Goal: Task Accomplishment & Management: Use online tool/utility

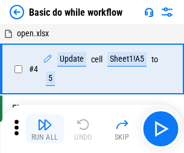
click at [45, 128] on img "button" at bounding box center [44, 124] width 14 height 14
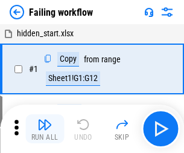
click at [45, 128] on img "button" at bounding box center [44, 124] width 14 height 14
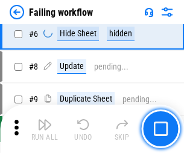
scroll to position [256, 0]
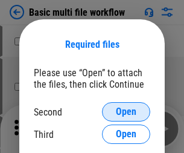
click at [126, 112] on span "Open" at bounding box center [126, 112] width 21 height 10
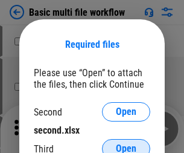
click at [126, 144] on span "Open" at bounding box center [126, 149] width 21 height 10
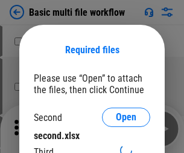
scroll to position [5, 0]
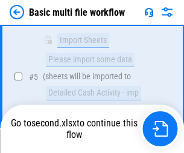
scroll to position [333, 0]
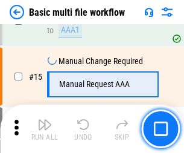
click at [45, 128] on img "button" at bounding box center [44, 124] width 14 height 14
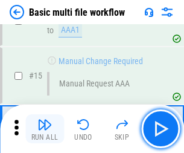
scroll to position [803, 0]
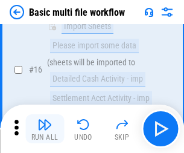
click at [45, 128] on img "button" at bounding box center [44, 124] width 14 height 14
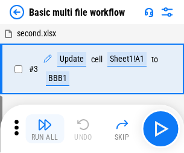
click at [45, 128] on img "button" at bounding box center [44, 124] width 14 height 14
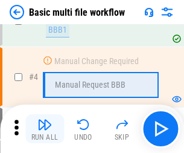
click at [45, 128] on img "button" at bounding box center [44, 124] width 14 height 14
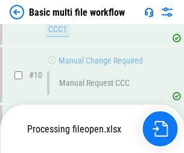
scroll to position [565, 0]
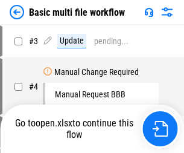
scroll to position [49, 0]
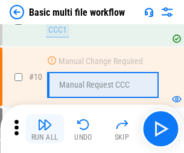
click at [45, 128] on img "button" at bounding box center [44, 124] width 14 height 14
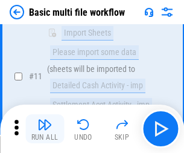
click at [45, 128] on img "button" at bounding box center [44, 124] width 14 height 14
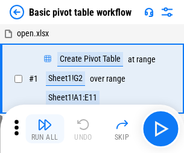
click at [45, 128] on img "button" at bounding box center [44, 124] width 14 height 14
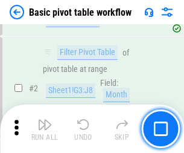
scroll to position [289, 0]
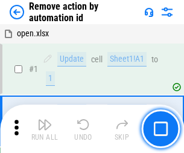
scroll to position [45, 0]
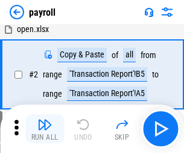
click at [45, 128] on img "button" at bounding box center [44, 124] width 14 height 14
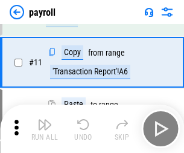
scroll to position [87, 0]
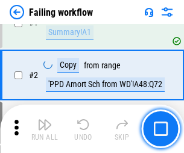
scroll to position [195, 0]
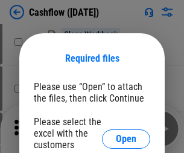
scroll to position [131, 0]
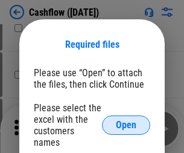
click at [126, 120] on span "Open" at bounding box center [126, 125] width 21 height 10
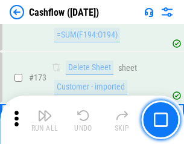
scroll to position [1277, 0]
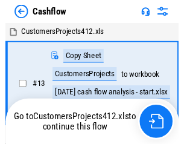
scroll to position [14, 0]
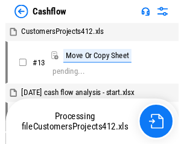
scroll to position [14, 0]
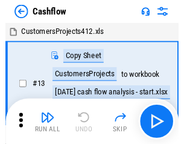
scroll to position [14, 0]
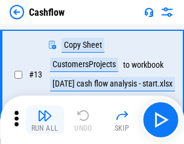
click at [45, 119] on img "button" at bounding box center [44, 115] width 14 height 14
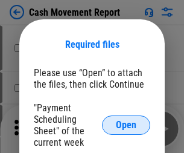
click at [126, 125] on span "Open" at bounding box center [126, 125] width 21 height 10
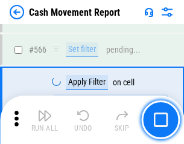
scroll to position [5527, 0]
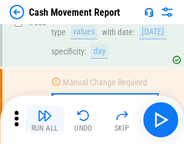
click at [45, 119] on img "button" at bounding box center [44, 115] width 14 height 14
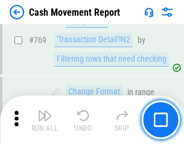
scroll to position [6701, 0]
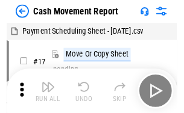
scroll to position [22, 0]
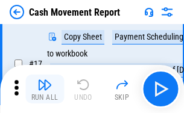
click at [45, 89] on img "button" at bounding box center [44, 85] width 14 height 14
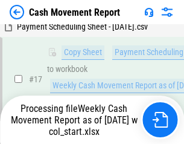
scroll to position [251, 0]
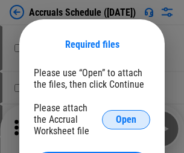
click at [126, 119] on span "Open" at bounding box center [126, 120] width 21 height 10
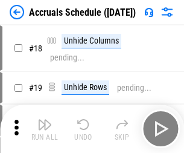
scroll to position [116, 0]
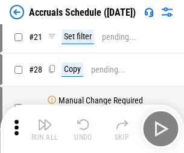
click at [45, 128] on img "button" at bounding box center [44, 124] width 14 height 14
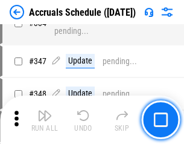
scroll to position [2494, 0]
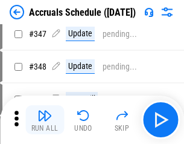
click at [45, 119] on img "button" at bounding box center [44, 115] width 14 height 14
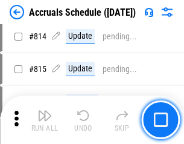
scroll to position [5322, 0]
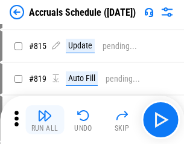
click at [45, 119] on img "button" at bounding box center [44, 115] width 14 height 14
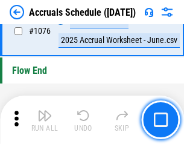
scroll to position [7223, 0]
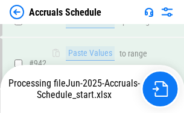
scroll to position [6503, 0]
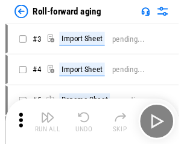
scroll to position [2, 0]
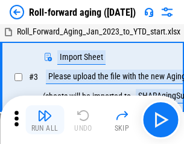
click at [45, 119] on img "button" at bounding box center [44, 115] width 14 height 14
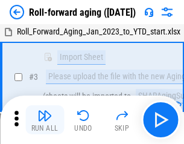
click at [45, 119] on img "button" at bounding box center [44, 115] width 14 height 14
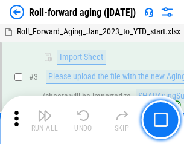
scroll to position [78, 0]
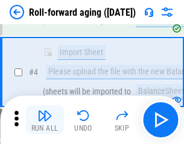
click at [45, 119] on img "button" at bounding box center [44, 115] width 14 height 14
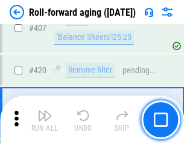
scroll to position [4182, 0]
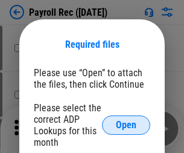
click at [126, 125] on span "Open" at bounding box center [126, 125] width 21 height 10
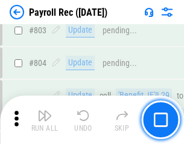
scroll to position [7662, 0]
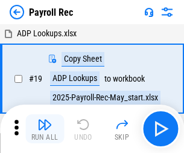
click at [45, 128] on img "button" at bounding box center [44, 124] width 14 height 14
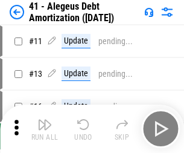
click at [45, 128] on img "button" at bounding box center [44, 124] width 14 height 14
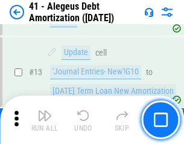
scroll to position [149, 0]
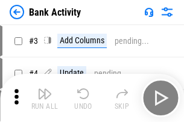
click at [45, 98] on img "button" at bounding box center [44, 94] width 14 height 14
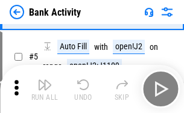
scroll to position [64, 0]
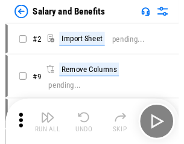
scroll to position [16, 0]
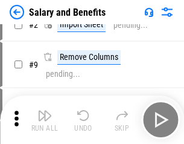
click at [45, 119] on img "button" at bounding box center [44, 115] width 14 height 14
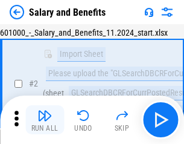
click at [45, 119] on img "button" at bounding box center [44, 115] width 14 height 14
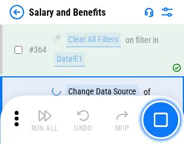
scroll to position [5679, 0]
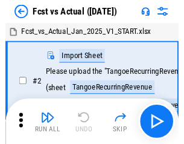
scroll to position [16, 0]
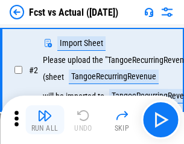
click at [45, 119] on img "button" at bounding box center [44, 115] width 14 height 14
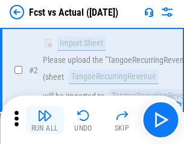
click at [45, 119] on img "button" at bounding box center [44, 115] width 14 height 14
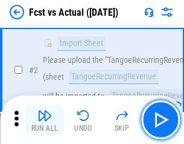
scroll to position [113, 0]
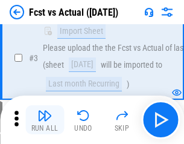
click at [45, 119] on img "button" at bounding box center [44, 115] width 14 height 14
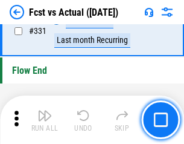
scroll to position [5773, 0]
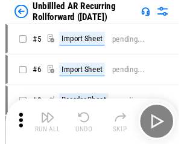
scroll to position [26, 0]
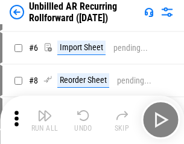
click at [45, 119] on img "button" at bounding box center [44, 115] width 14 height 14
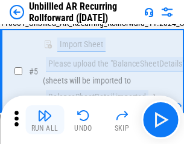
click at [45, 119] on img "button" at bounding box center [44, 115] width 14 height 14
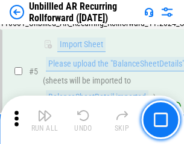
scroll to position [113, 0]
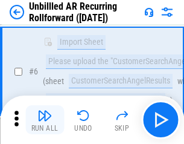
click at [45, 119] on img "button" at bounding box center [44, 115] width 14 height 14
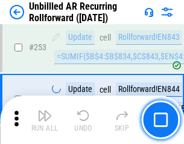
scroll to position [4096, 0]
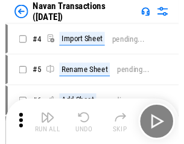
scroll to position [19, 0]
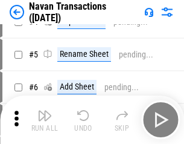
click at [45, 119] on img "button" at bounding box center [44, 115] width 14 height 14
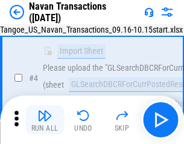
click at [45, 119] on img "button" at bounding box center [44, 115] width 14 height 14
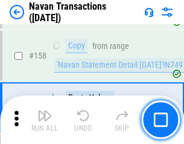
scroll to position [3910, 0]
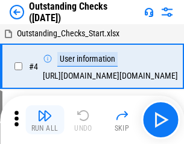
click at [45, 119] on img "button" at bounding box center [44, 115] width 14 height 14
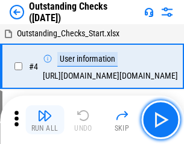
scroll to position [51, 0]
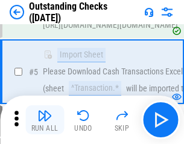
click at [45, 119] on img "button" at bounding box center [44, 115] width 14 height 14
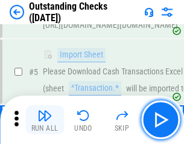
scroll to position [126, 0]
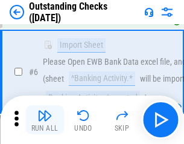
click at [45, 119] on img "button" at bounding box center [44, 115] width 14 height 14
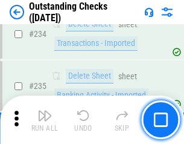
scroll to position [3662, 0]
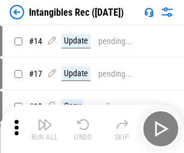
click at [45, 128] on img "button" at bounding box center [44, 124] width 14 height 14
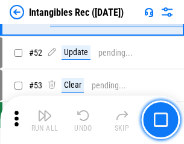
scroll to position [470, 0]
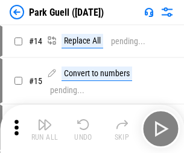
click at [45, 119] on img "button" at bounding box center [44, 124] width 14 height 14
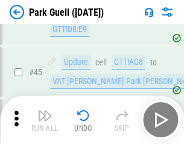
scroll to position [1508, 0]
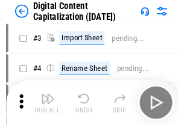
scroll to position [35, 0]
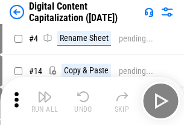
click at [45, 101] on img "button" at bounding box center [44, 97] width 14 height 14
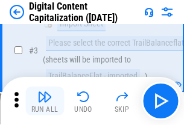
click at [45, 101] on img "button" at bounding box center [44, 97] width 14 height 14
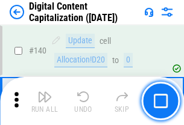
scroll to position [1279, 0]
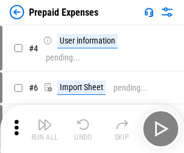
click at [45, 119] on img "button" at bounding box center [44, 124] width 14 height 14
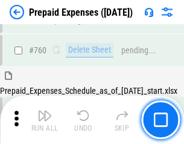
scroll to position [3343, 0]
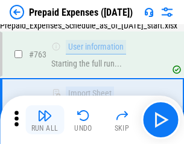
click at [45, 119] on img "button" at bounding box center [44, 115] width 14 height 14
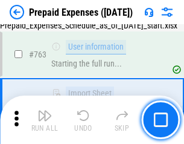
scroll to position [3414, 0]
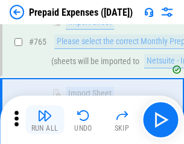
click at [45, 119] on img "button" at bounding box center [44, 115] width 14 height 14
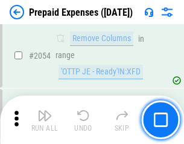
scroll to position [12606, 0]
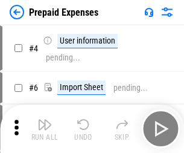
click at [45, 128] on img "button" at bounding box center [44, 124] width 14 height 14
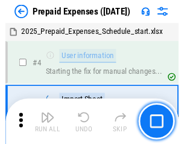
scroll to position [53, 0]
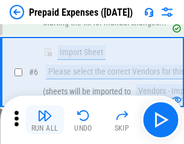
click at [45, 119] on img "button" at bounding box center [44, 115] width 14 height 14
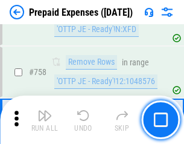
scroll to position [4297, 0]
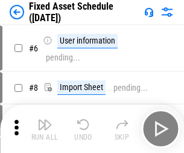
click at [45, 128] on img "button" at bounding box center [44, 124] width 14 height 14
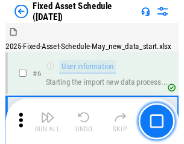
scroll to position [65, 0]
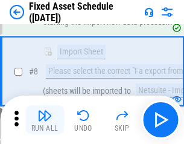
click at [45, 119] on img "button" at bounding box center [44, 115] width 14 height 14
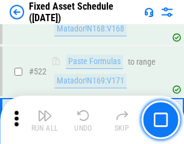
scroll to position [4192, 0]
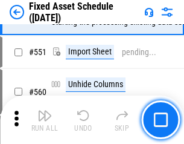
click at [45, 119] on img "button" at bounding box center [44, 115] width 14 height 14
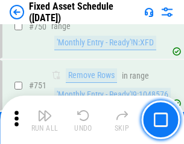
scroll to position [5880, 0]
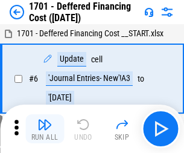
click at [45, 128] on img "button" at bounding box center [44, 124] width 14 height 14
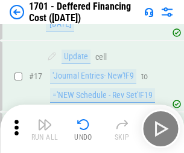
scroll to position [145, 0]
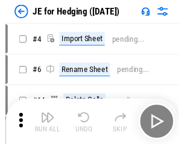
scroll to position [2, 0]
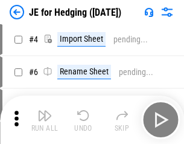
click at [45, 119] on img "button" at bounding box center [44, 115] width 14 height 14
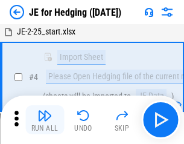
click at [45, 119] on img "button" at bounding box center [44, 115] width 14 height 14
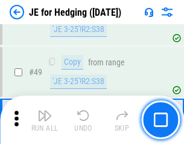
scroll to position [781, 0]
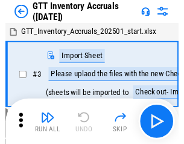
scroll to position [2, 0]
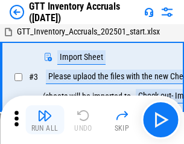
click at [45, 119] on img "button" at bounding box center [44, 115] width 14 height 14
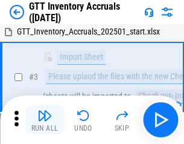
click at [45, 119] on img "button" at bounding box center [44, 115] width 14 height 14
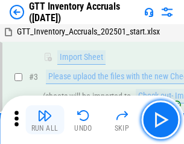
scroll to position [78, 0]
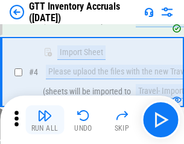
click at [45, 119] on img "button" at bounding box center [44, 115] width 14 height 14
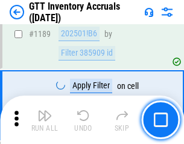
scroll to position [9848, 0]
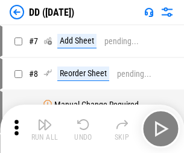
click at [45, 128] on img "button" at bounding box center [44, 124] width 14 height 14
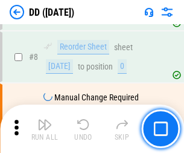
scroll to position [116, 0]
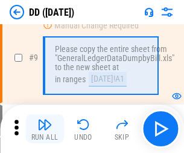
click at [45, 128] on img "button" at bounding box center [44, 124] width 14 height 14
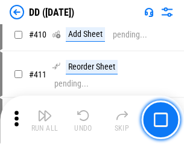
scroll to position [5396, 0]
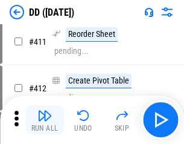
click at [45, 119] on img "button" at bounding box center [44, 115] width 14 height 14
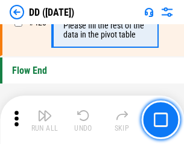
scroll to position [5772, 0]
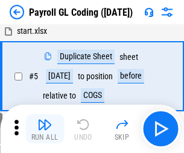
click at [45, 128] on img "button" at bounding box center [44, 124] width 14 height 14
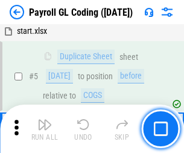
scroll to position [145, 0]
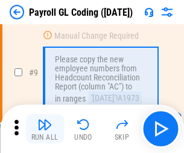
click at [45, 128] on img "button" at bounding box center [44, 124] width 14 height 14
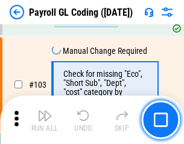
scroll to position [2829, 0]
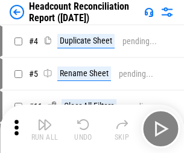
click at [45, 128] on img "button" at bounding box center [44, 124] width 14 height 14
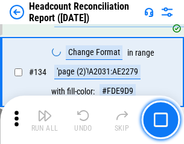
scroll to position [1450, 0]
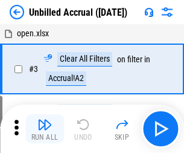
click at [45, 128] on img "button" at bounding box center [44, 124] width 14 height 14
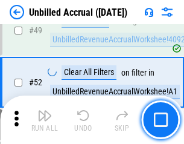
scroll to position [1094, 0]
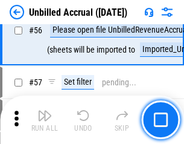
click at [45, 119] on img "button" at bounding box center [44, 115] width 14 height 14
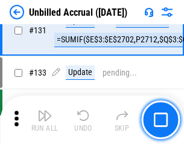
scroll to position [3592, 0]
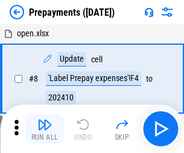
click at [45, 128] on img "button" at bounding box center [44, 124] width 14 height 14
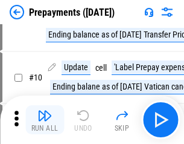
scroll to position [75, 0]
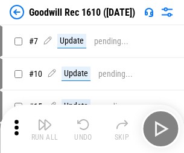
click at [45, 128] on img "button" at bounding box center [44, 124] width 14 height 14
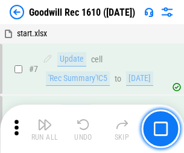
scroll to position [206, 0]
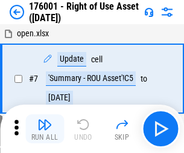
click at [45, 128] on img "button" at bounding box center [44, 124] width 14 height 14
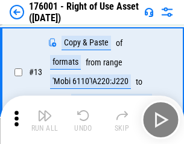
scroll to position [78, 0]
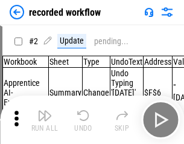
click at [45, 119] on img "button" at bounding box center [44, 115] width 14 height 14
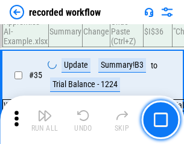
scroll to position [3770, 0]
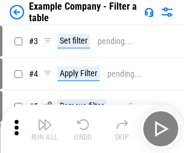
click at [45, 128] on img "button" at bounding box center [44, 124] width 14 height 14
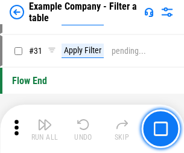
scroll to position [1104, 0]
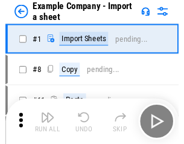
scroll to position [19, 0]
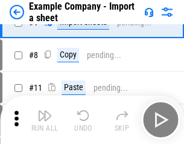
click at [45, 119] on img "button" at bounding box center [44, 115] width 14 height 14
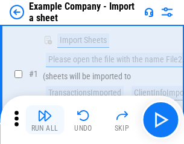
click at [45, 119] on img "button" at bounding box center [44, 115] width 14 height 14
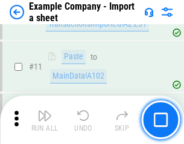
scroll to position [267, 0]
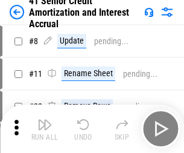
click at [45, 119] on img "button" at bounding box center [44, 124] width 14 height 14
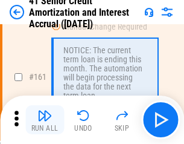
click at [45, 119] on img "button" at bounding box center [44, 115] width 14 height 14
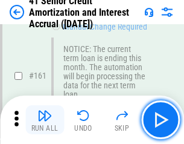
scroll to position [1290, 0]
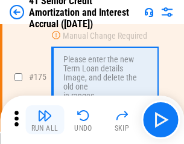
click at [45, 119] on img "button" at bounding box center [44, 115] width 14 height 14
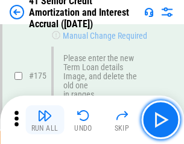
scroll to position [1412, 0]
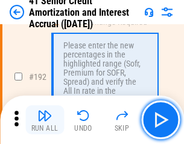
click at [45, 119] on img "button" at bounding box center [44, 115] width 14 height 14
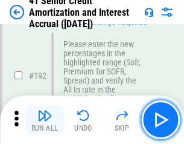
scroll to position [1539, 0]
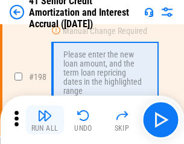
click at [45, 119] on img "button" at bounding box center [44, 115] width 14 height 14
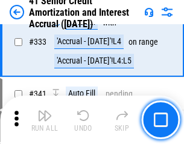
scroll to position [3081, 0]
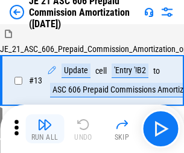
click at [45, 119] on img "button" at bounding box center [44, 124] width 14 height 14
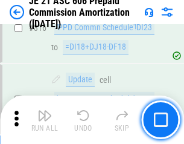
scroll to position [2252, 0]
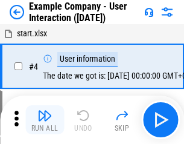
click at [45, 119] on img "button" at bounding box center [44, 115] width 14 height 14
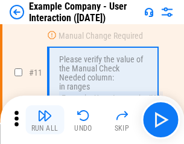
click at [45, 119] on img "button" at bounding box center [44, 115] width 14 height 14
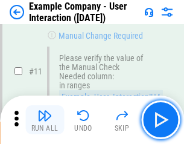
scroll to position [261, 0]
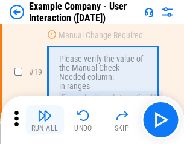
click at [45, 119] on img "button" at bounding box center [44, 115] width 14 height 14
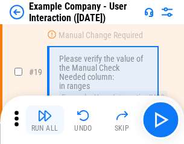
click at [45, 119] on img "button" at bounding box center [44, 115] width 14 height 14
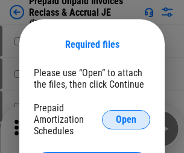
click at [126, 119] on span "Open" at bounding box center [126, 120] width 21 height 10
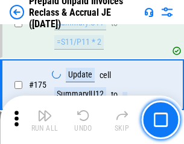
scroll to position [1628, 0]
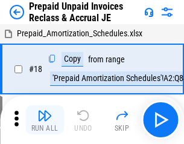
click at [45, 119] on img "button" at bounding box center [44, 115] width 14 height 14
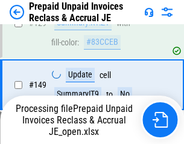
scroll to position [926, 0]
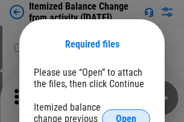
click at [126, 115] on span "Open" at bounding box center [126, 120] width 21 height 10
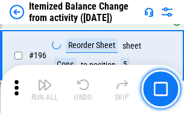
scroll to position [2321, 0]
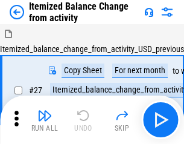
scroll to position [19, 0]
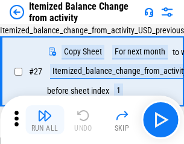
click at [45, 119] on img "button" at bounding box center [44, 115] width 14 height 14
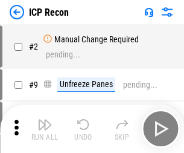
scroll to position [5, 0]
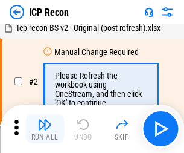
click at [45, 128] on img "button" at bounding box center [44, 124] width 14 height 14
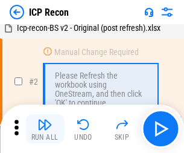
click at [45, 128] on img "button" at bounding box center [44, 124] width 14 height 14
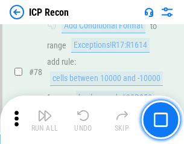
scroll to position [1182, 0]
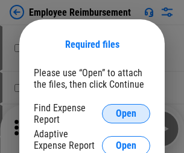
click at [126, 113] on span "Open" at bounding box center [126, 114] width 21 height 10
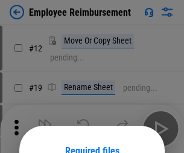
scroll to position [106, 0]
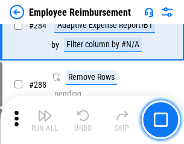
scroll to position [3278, 0]
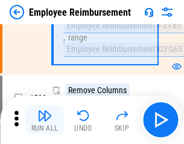
click at [45, 119] on img "button" at bounding box center [44, 115] width 14 height 14
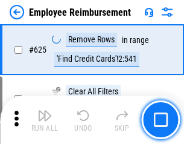
scroll to position [7221, 0]
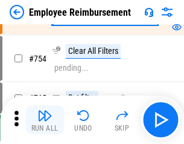
click at [45, 119] on img "button" at bounding box center [44, 115] width 14 height 14
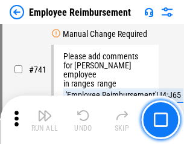
scroll to position [8461, 0]
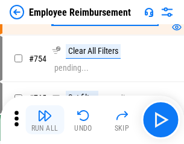
click at [45, 119] on img "button" at bounding box center [44, 115] width 14 height 14
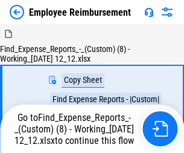
scroll to position [41, 0]
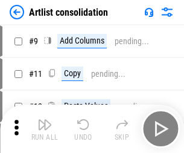
click at [45, 128] on img "button" at bounding box center [44, 124] width 14 height 14
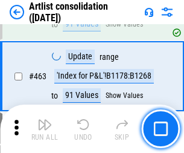
scroll to position [5281, 0]
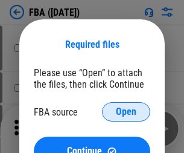
click at [126, 112] on span "Open" at bounding box center [126, 112] width 21 height 10
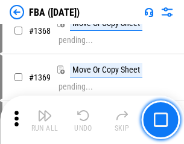
scroll to position [12952, 0]
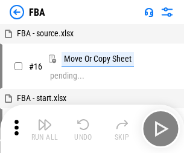
scroll to position [12, 0]
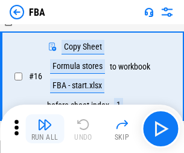
click at [45, 128] on img "button" at bounding box center [44, 124] width 14 height 14
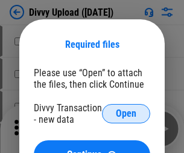
click at [126, 113] on span "Open" at bounding box center [126, 114] width 21 height 10
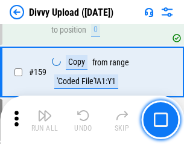
scroll to position [1249, 0]
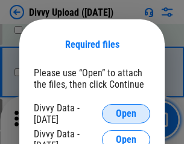
click at [126, 113] on span "Open" at bounding box center [126, 114] width 21 height 10
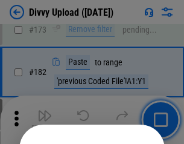
scroll to position [1354, 0]
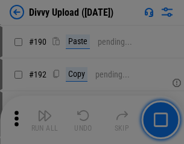
scroll to position [1522, 0]
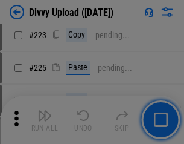
scroll to position [2407, 0]
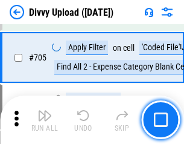
scroll to position [8250, 0]
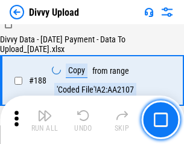
scroll to position [1420, 0]
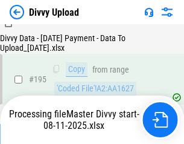
scroll to position [1685, 0]
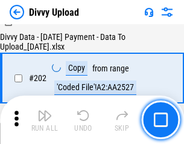
scroll to position [1951, 0]
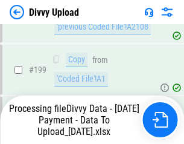
scroll to position [1881, 0]
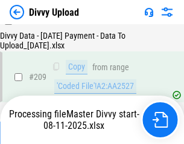
scroll to position [2217, 0]
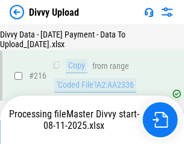
scroll to position [2483, 0]
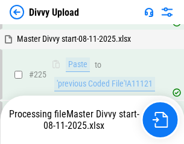
scroll to position [2863, 0]
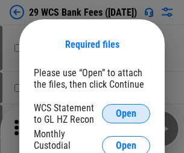
click at [126, 113] on span "Open" at bounding box center [126, 114] width 21 height 10
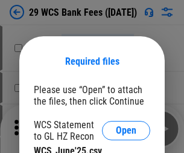
scroll to position [17, 0]
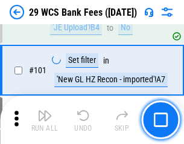
scroll to position [1175, 0]
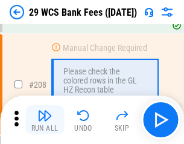
click at [45, 119] on img "button" at bounding box center [44, 115] width 14 height 14
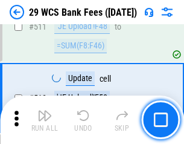
scroll to position [6068, 0]
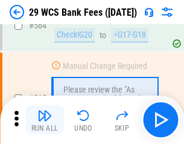
click at [45, 119] on img "button" at bounding box center [44, 115] width 14 height 14
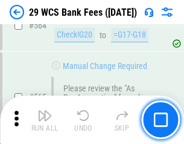
scroll to position [6522, 0]
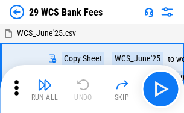
scroll to position [22, 0]
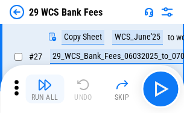
click at [45, 89] on img "button" at bounding box center [44, 85] width 14 height 14
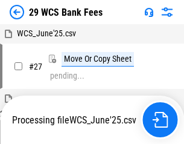
scroll to position [7, 0]
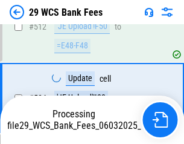
scroll to position [6366, 0]
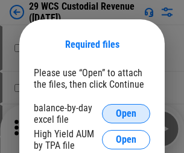
click at [126, 113] on span "Open" at bounding box center [126, 114] width 21 height 10
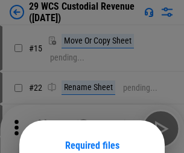
scroll to position [101, 0]
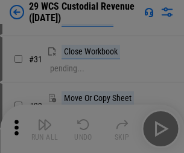
scroll to position [259, 0]
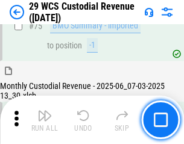
scroll to position [1260, 0]
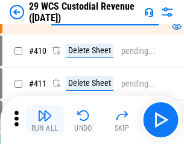
click at [45, 119] on img "button" at bounding box center [44, 115] width 14 height 14
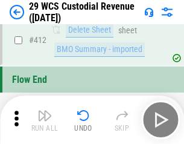
scroll to position [5760, 0]
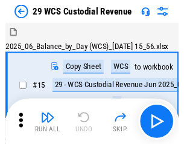
scroll to position [29, 0]
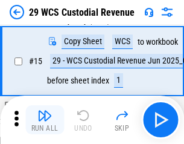
click at [45, 119] on img "button" at bounding box center [44, 115] width 14 height 14
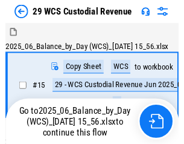
scroll to position [22, 0]
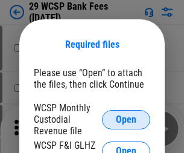
click at [126, 119] on span "Open" at bounding box center [126, 120] width 21 height 10
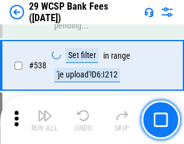
scroll to position [4634, 0]
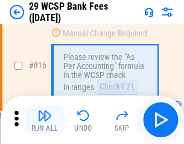
click at [45, 119] on img "button" at bounding box center [44, 115] width 14 height 14
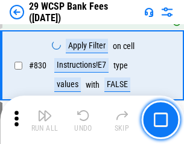
scroll to position [7652, 0]
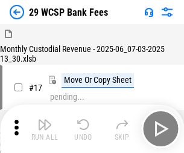
click at [45, 119] on img "button" at bounding box center [44, 124] width 14 height 14
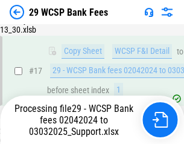
scroll to position [212, 0]
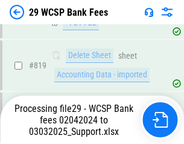
scroll to position [7487, 0]
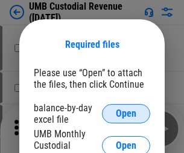
click at [126, 113] on span "Open" at bounding box center [126, 114] width 21 height 10
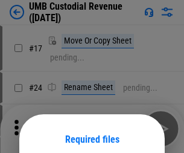
scroll to position [95, 0]
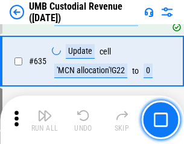
scroll to position [6311, 0]
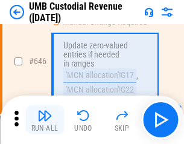
click at [45, 119] on img "button" at bounding box center [44, 115] width 14 height 14
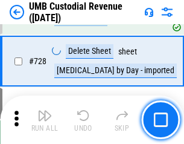
scroll to position [7440, 0]
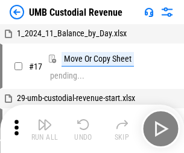
scroll to position [9, 0]
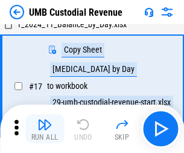
click at [45, 128] on img "button" at bounding box center [44, 124] width 14 height 14
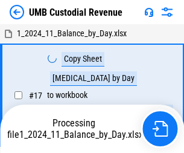
scroll to position [9, 0]
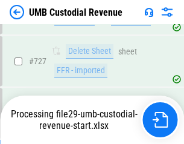
scroll to position [7412, 0]
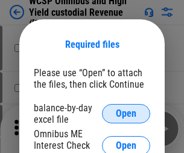
click at [126, 113] on span "Open" at bounding box center [126, 114] width 21 height 10
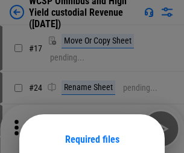
scroll to position [95, 0]
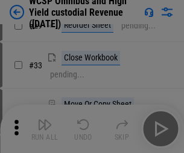
scroll to position [276, 0]
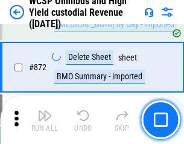
scroll to position [10207, 0]
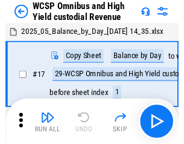
scroll to position [7, 0]
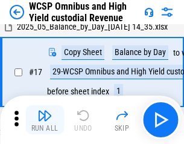
click at [45, 119] on img "button" at bounding box center [44, 115] width 14 height 14
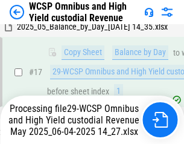
scroll to position [251, 0]
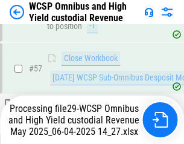
scroll to position [1237, 0]
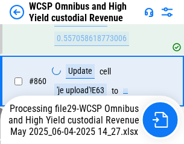
scroll to position [10179, 0]
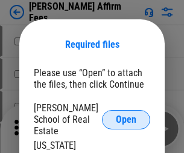
click at [126, 115] on span "Open" at bounding box center [126, 120] width 21 height 10
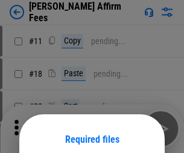
scroll to position [95, 0]
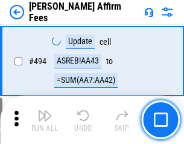
scroll to position [3279, 0]
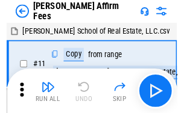
scroll to position [12, 0]
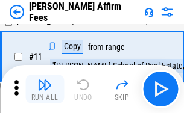
click at [45, 89] on img "button" at bounding box center [44, 85] width 14 height 14
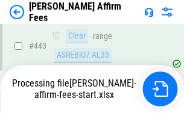
scroll to position [3181, 0]
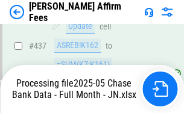
scroll to position [3163, 0]
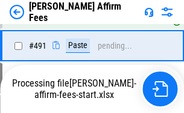
scroll to position [3294, 0]
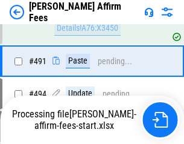
scroll to position [3218, 0]
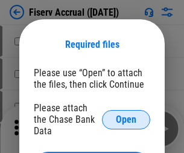
click at [126, 115] on span "Open" at bounding box center [126, 120] width 21 height 10
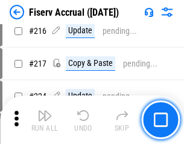
scroll to position [3263, 0]
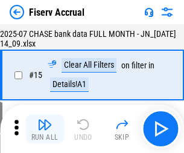
click at [45, 128] on img "button" at bounding box center [44, 124] width 14 height 14
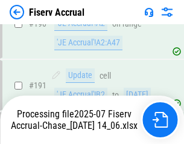
scroll to position [3171, 0]
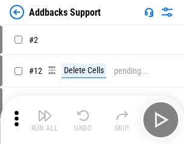
click at [45, 119] on img "button" at bounding box center [44, 115] width 14 height 14
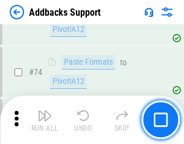
scroll to position [878, 0]
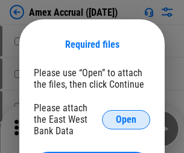
click at [126, 119] on span "Open" at bounding box center [126, 120] width 21 height 10
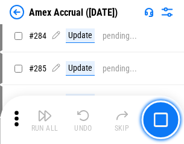
scroll to position [3302, 0]
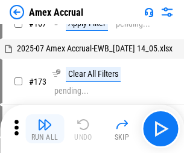
click at [45, 128] on img "button" at bounding box center [44, 124] width 14 height 14
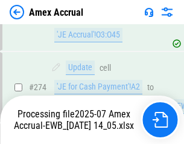
scroll to position [3594, 0]
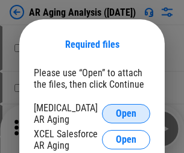
click at [126, 112] on span "Open" at bounding box center [126, 114] width 21 height 10
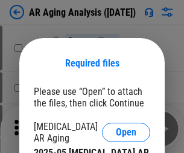
scroll to position [19, 0]
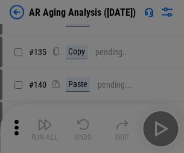
scroll to position [363, 0]
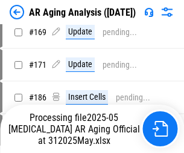
scroll to position [1058, 0]
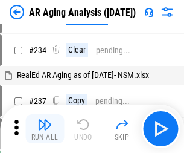
click at [45, 128] on img "button" at bounding box center [44, 124] width 14 height 14
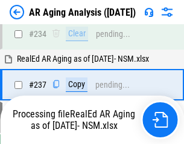
scroll to position [1869, 0]
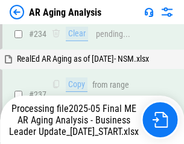
scroll to position [1906, 0]
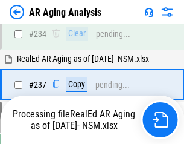
scroll to position [1856, 0]
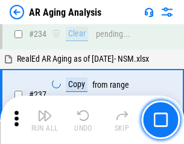
scroll to position [1856, 0]
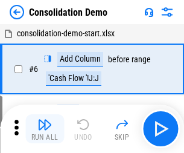
click at [45, 128] on img "button" at bounding box center [44, 124] width 14 height 14
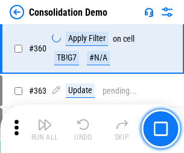
scroll to position [4042, 0]
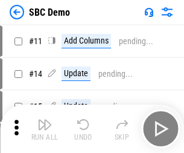
click at [45, 128] on img "button" at bounding box center [44, 124] width 14 height 14
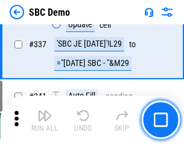
scroll to position [3173, 0]
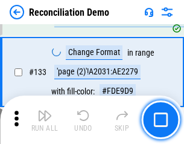
scroll to position [1432, 0]
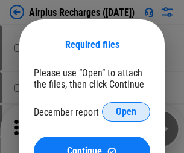
click at [126, 112] on span "Open" at bounding box center [126, 112] width 21 height 10
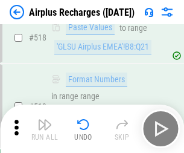
scroll to position [5190, 0]
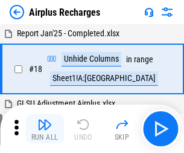
click at [45, 128] on img "button" at bounding box center [44, 124] width 14 height 14
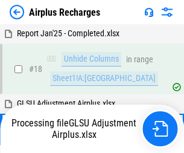
scroll to position [53, 0]
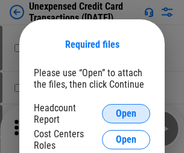
click at [126, 113] on span "Open" at bounding box center [126, 114] width 21 height 10
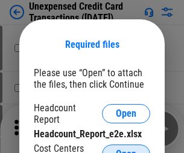
click at [126, 149] on span "Open" at bounding box center [126, 154] width 21 height 10
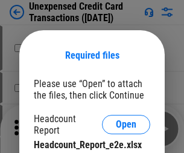
scroll to position [11, 0]
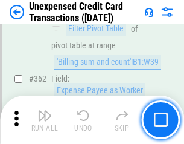
scroll to position [3101, 0]
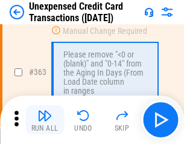
click at [45, 119] on img "button" at bounding box center [44, 115] width 14 height 14
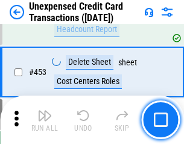
scroll to position [4113, 0]
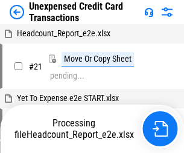
scroll to position [19, 0]
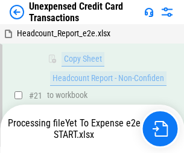
scroll to position [196, 0]
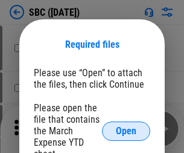
click at [126, 130] on span "Open" at bounding box center [126, 131] width 21 height 10
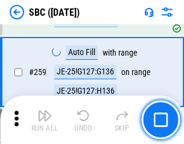
scroll to position [2357, 0]
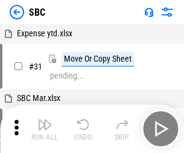
scroll to position [12, 0]
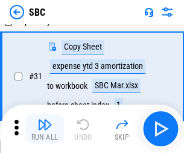
click at [45, 128] on img "button" at bounding box center [44, 124] width 14 height 14
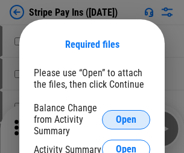
click at [126, 119] on span "Open" at bounding box center [126, 120] width 21 height 10
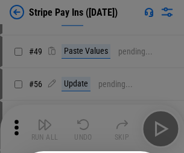
scroll to position [219, 0]
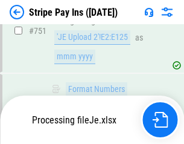
scroll to position [6252, 0]
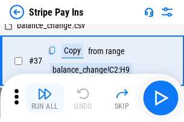
click at [45, 98] on img "button" at bounding box center [44, 94] width 14 height 14
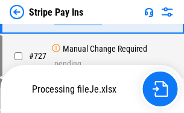
scroll to position [6226, 0]
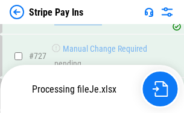
scroll to position [6226, 0]
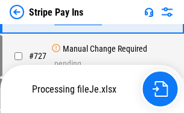
scroll to position [6226, 0]
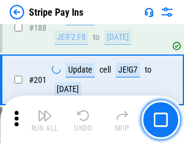
scroll to position [1717, 0]
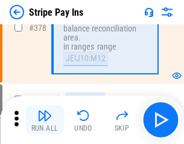
click at [45, 119] on img "button" at bounding box center [44, 115] width 14 height 14
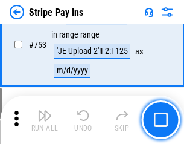
scroll to position [6211, 0]
